Goal: Task Accomplishment & Management: Complete application form

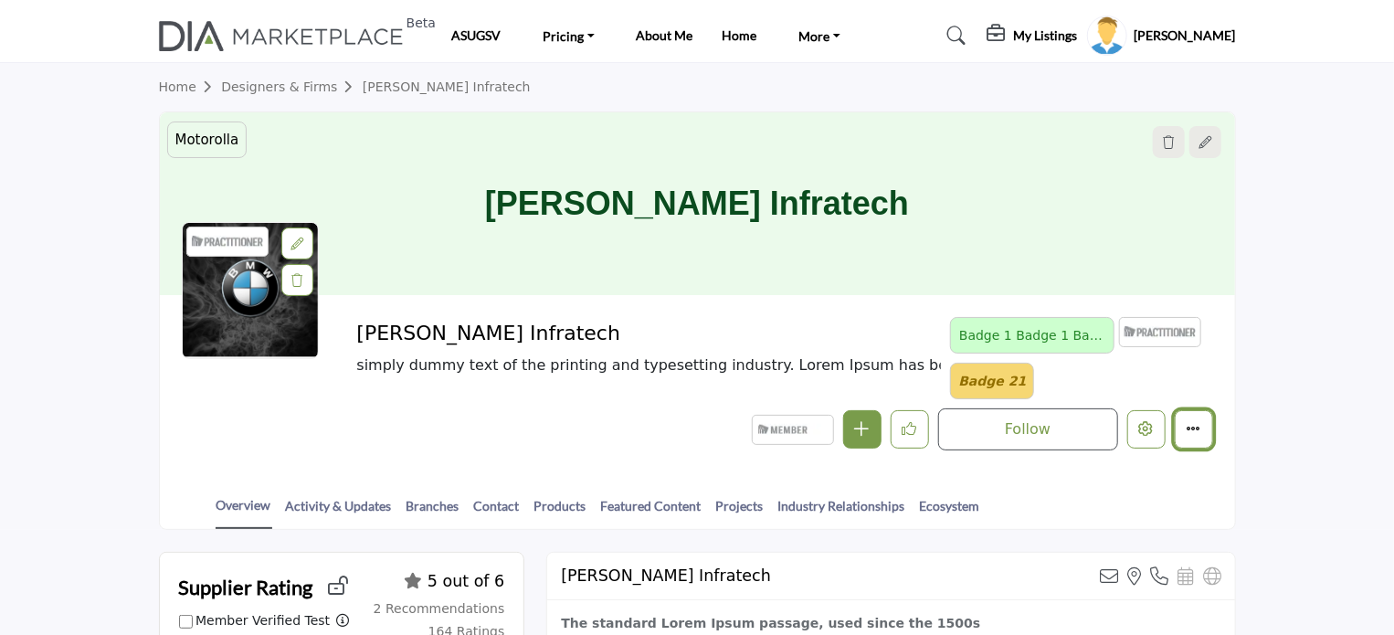
click at [1195, 429] on icon "More details" at bounding box center [1194, 428] width 15 height 15
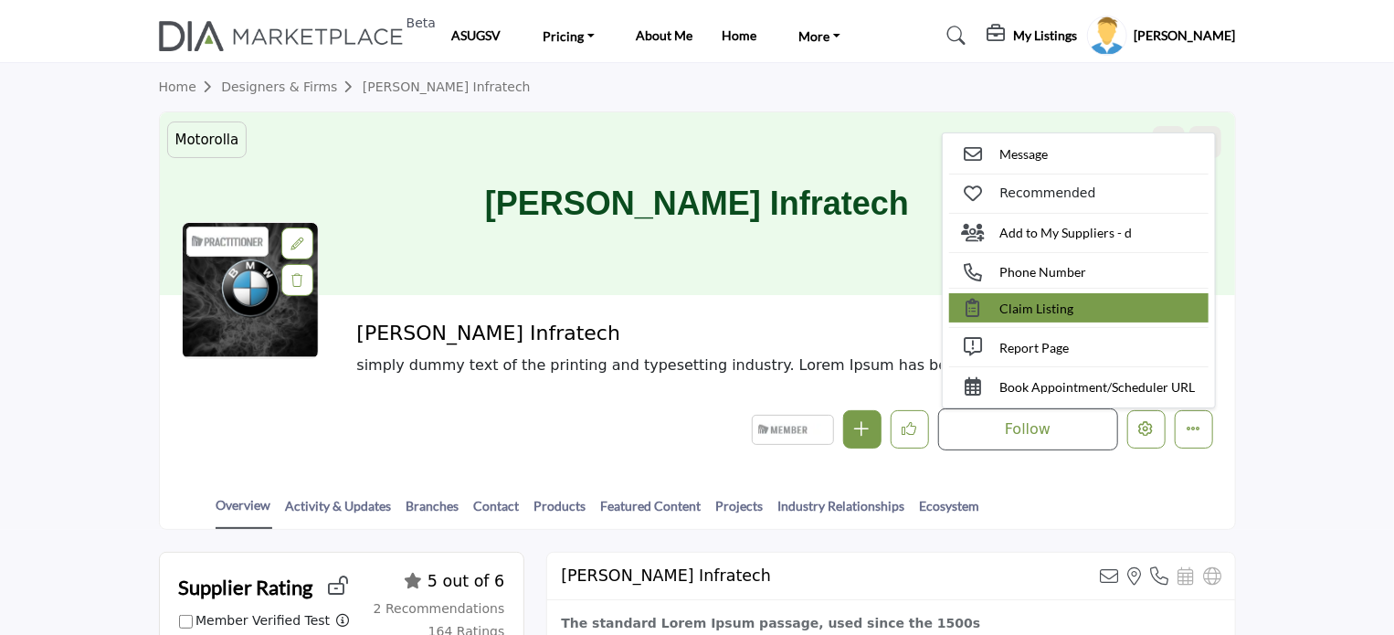
click at [1036, 311] on span "Claim Listing" at bounding box center [1037, 308] width 74 height 19
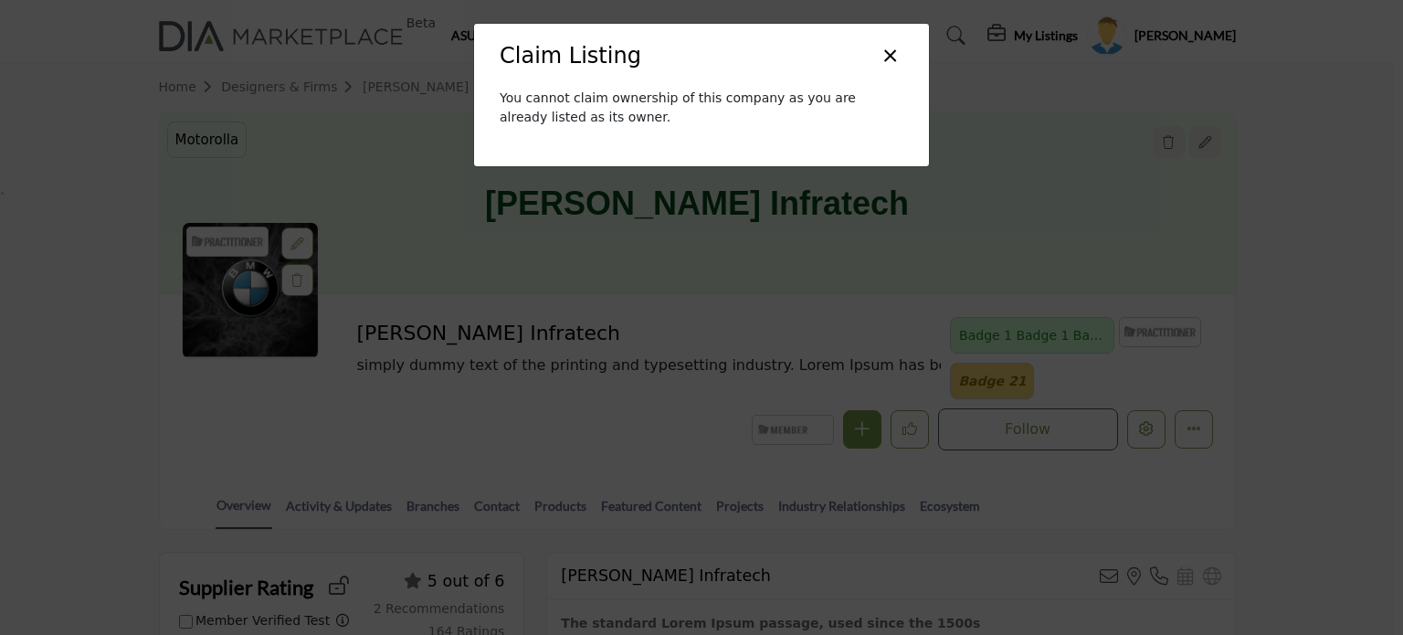
click at [889, 51] on button "×" at bounding box center [890, 54] width 26 height 35
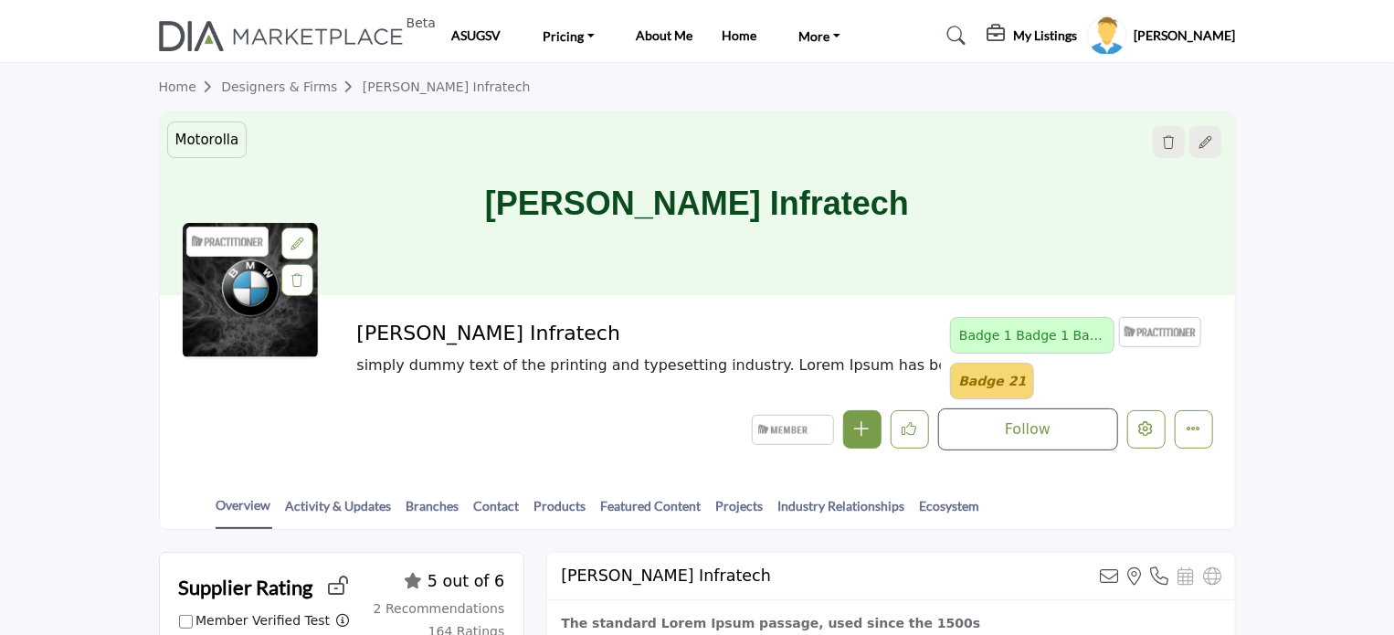
click at [1221, 34] on h5 "[PERSON_NAME]" at bounding box center [1185, 35] width 101 height 18
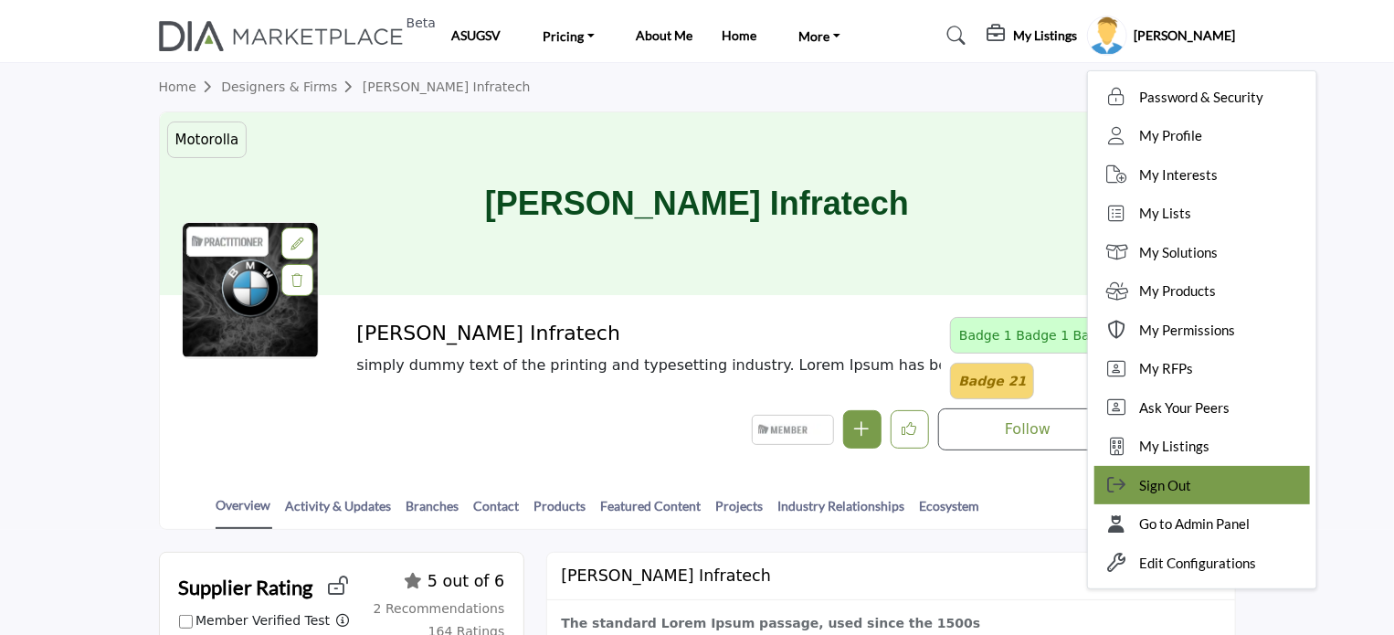
click at [1192, 478] on span "Sign Out" at bounding box center [1166, 485] width 52 height 21
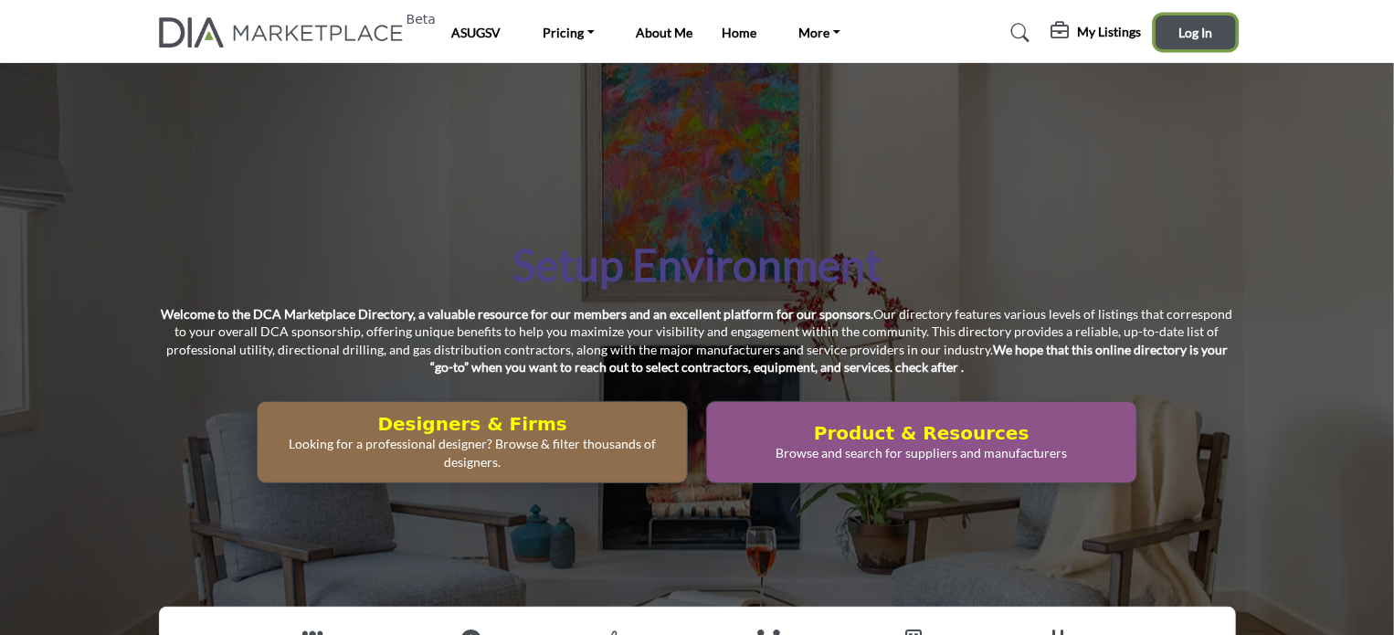
click at [1211, 29] on span "Log In" at bounding box center [1196, 33] width 34 height 16
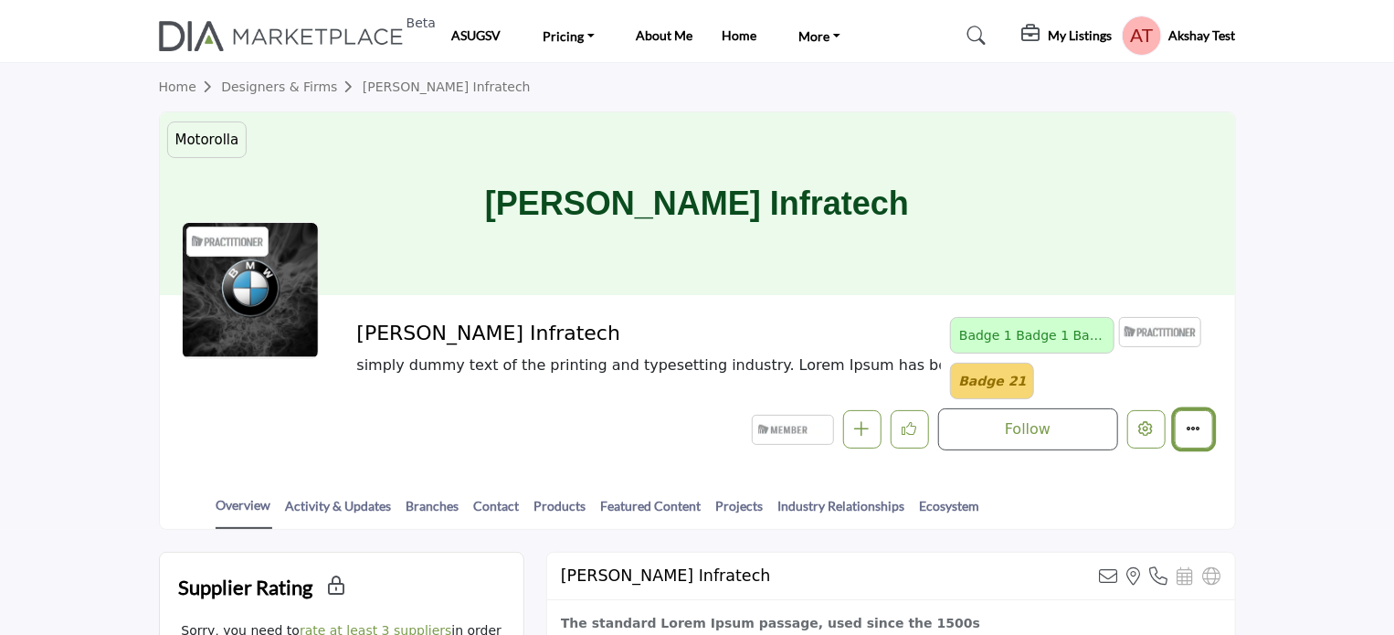
click at [1210, 427] on button "More details" at bounding box center [1194, 429] width 38 height 38
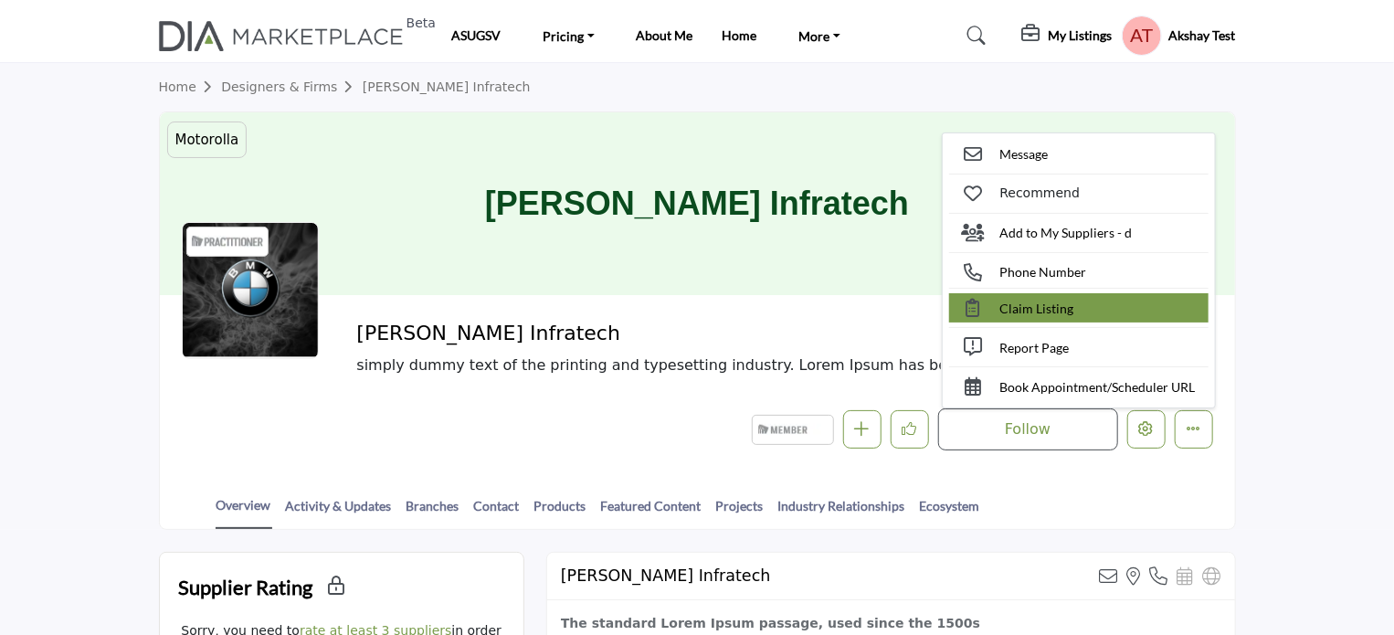
click at [1044, 306] on span "Claim Listing" at bounding box center [1037, 308] width 74 height 19
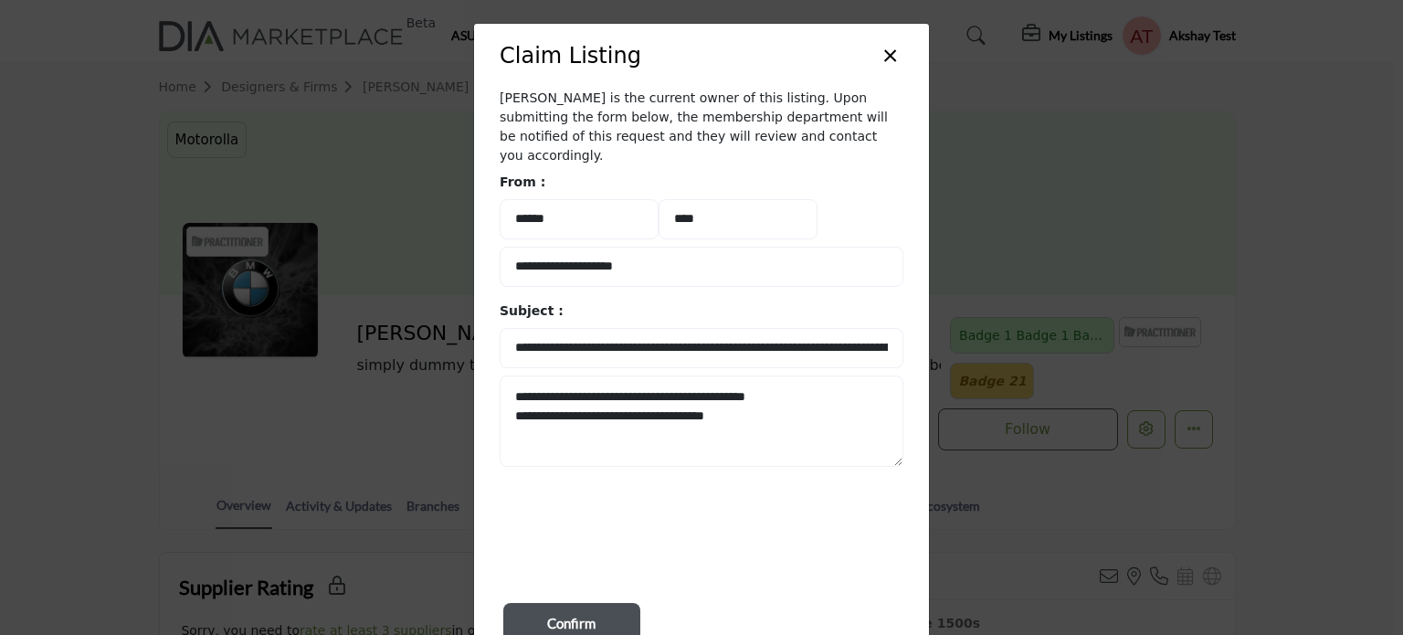
click at [547, 613] on span "Confirm" at bounding box center [571, 623] width 48 height 21
